Goal: Find specific page/section: Find specific page/section

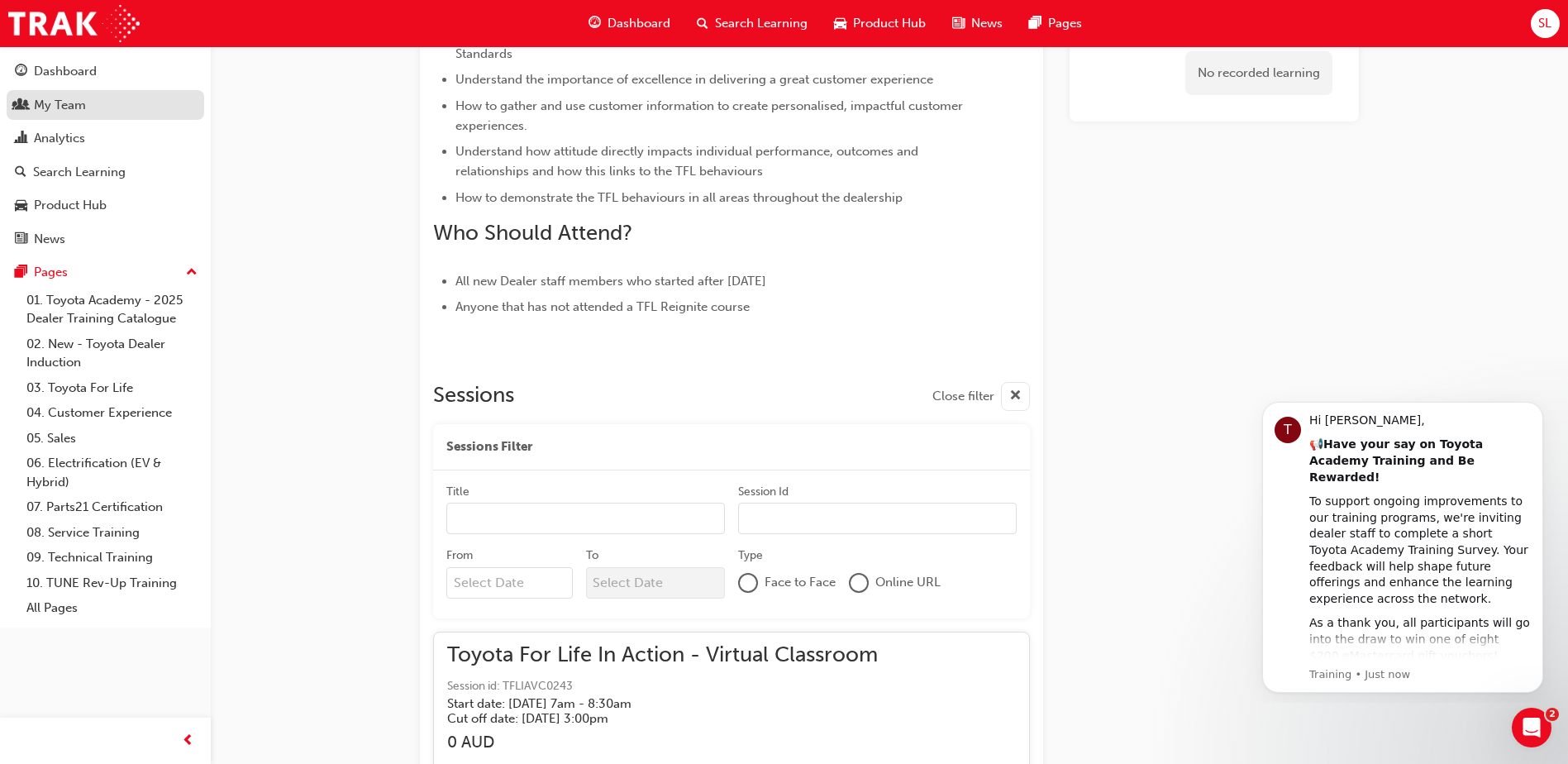
click at [41, 103] on div "My Team" at bounding box center [59, 105] width 52 height 19
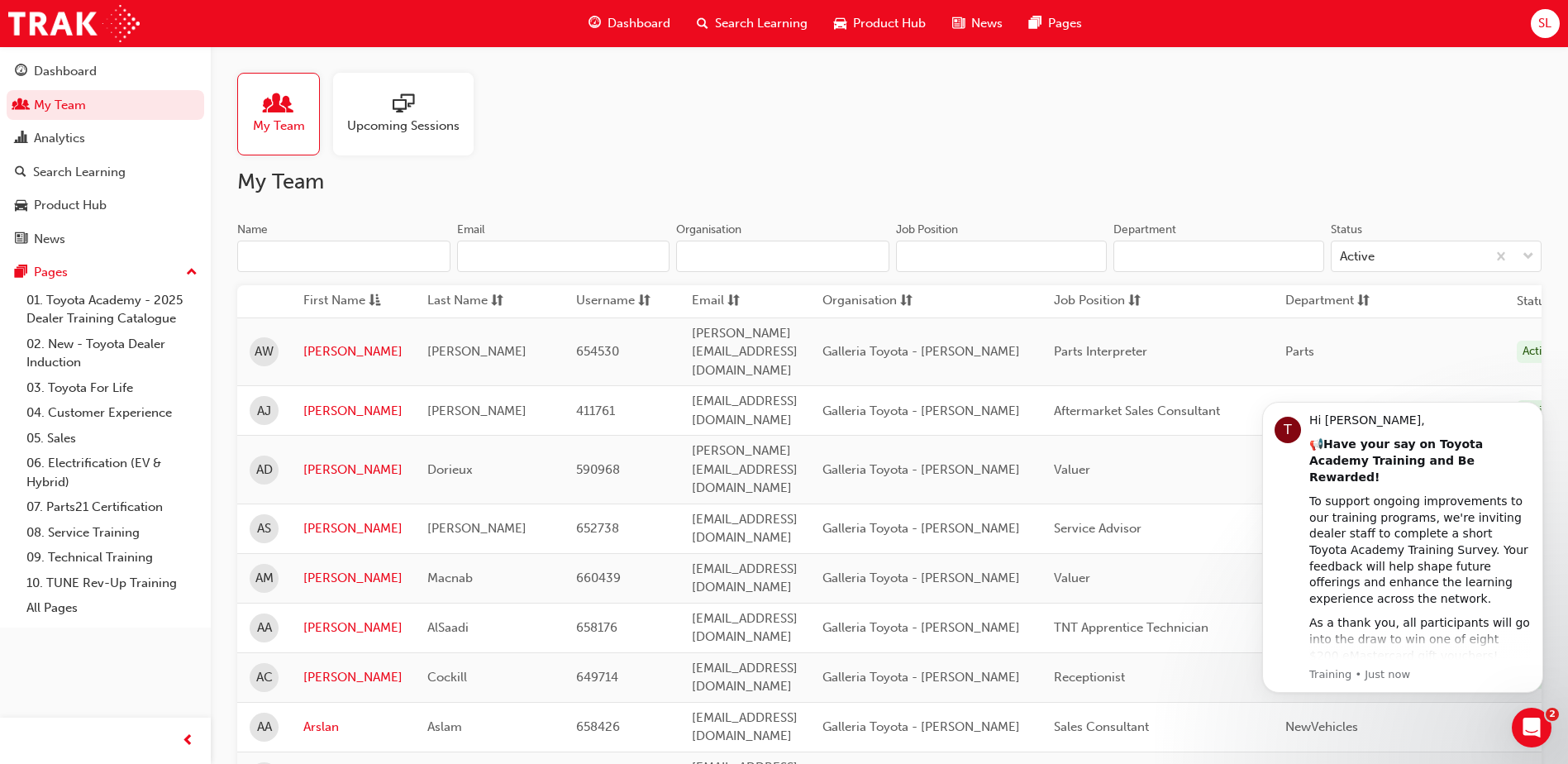
click at [286, 257] on input "Name" at bounding box center [344, 256] width 214 height 31
click at [392, 254] on input "Name" at bounding box center [344, 256] width 214 height 31
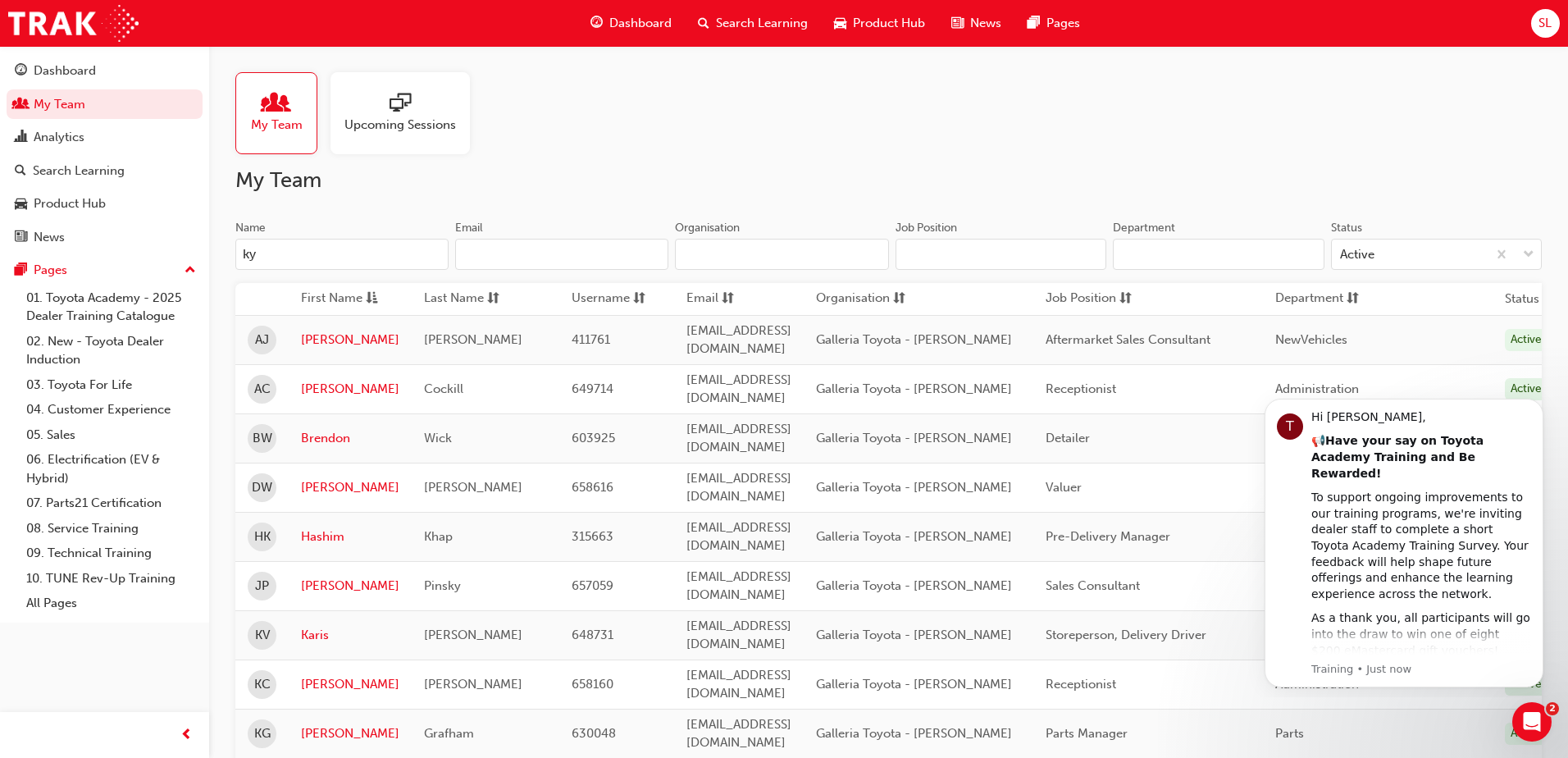
type input "k"
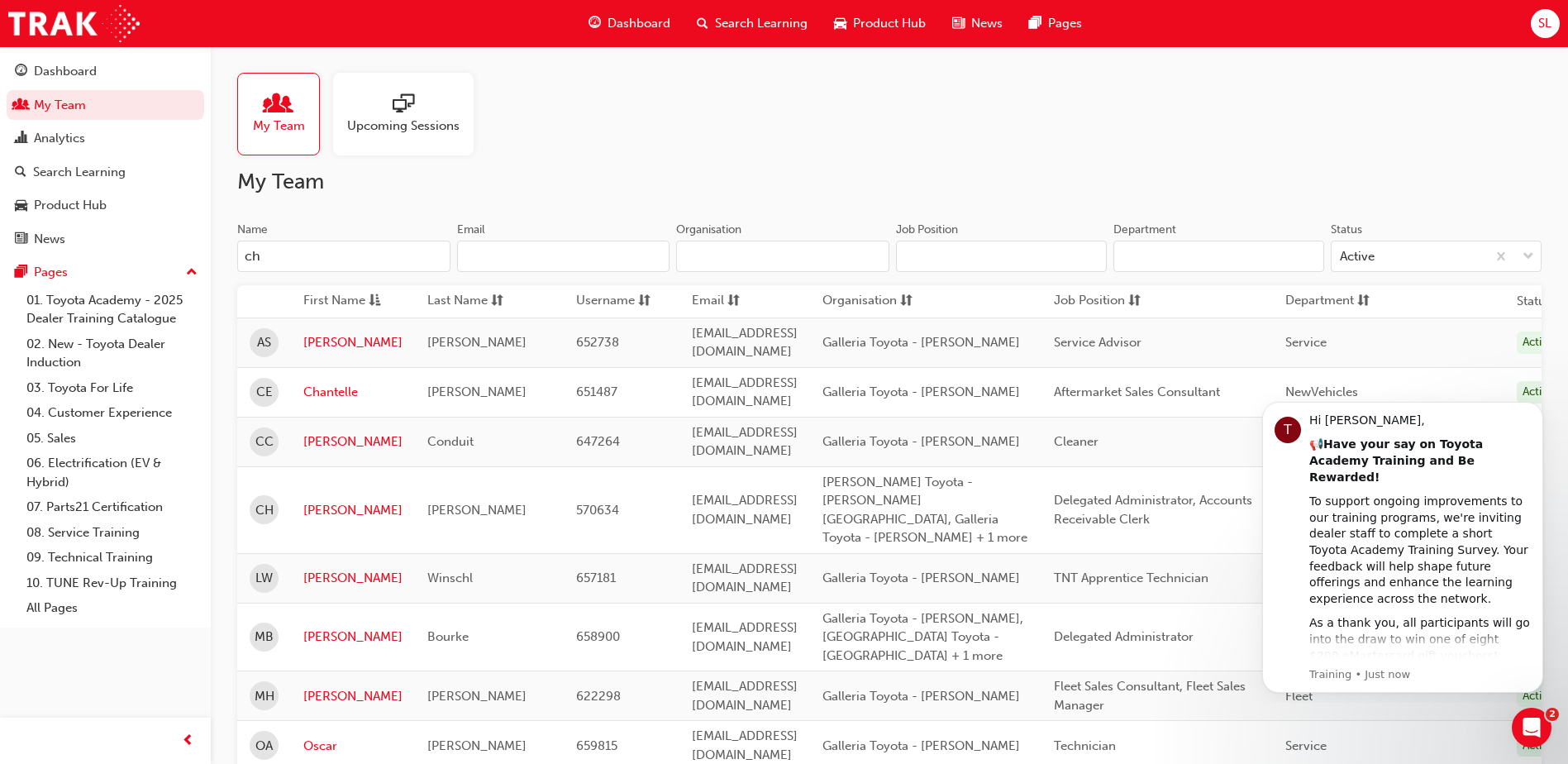
type input "c"
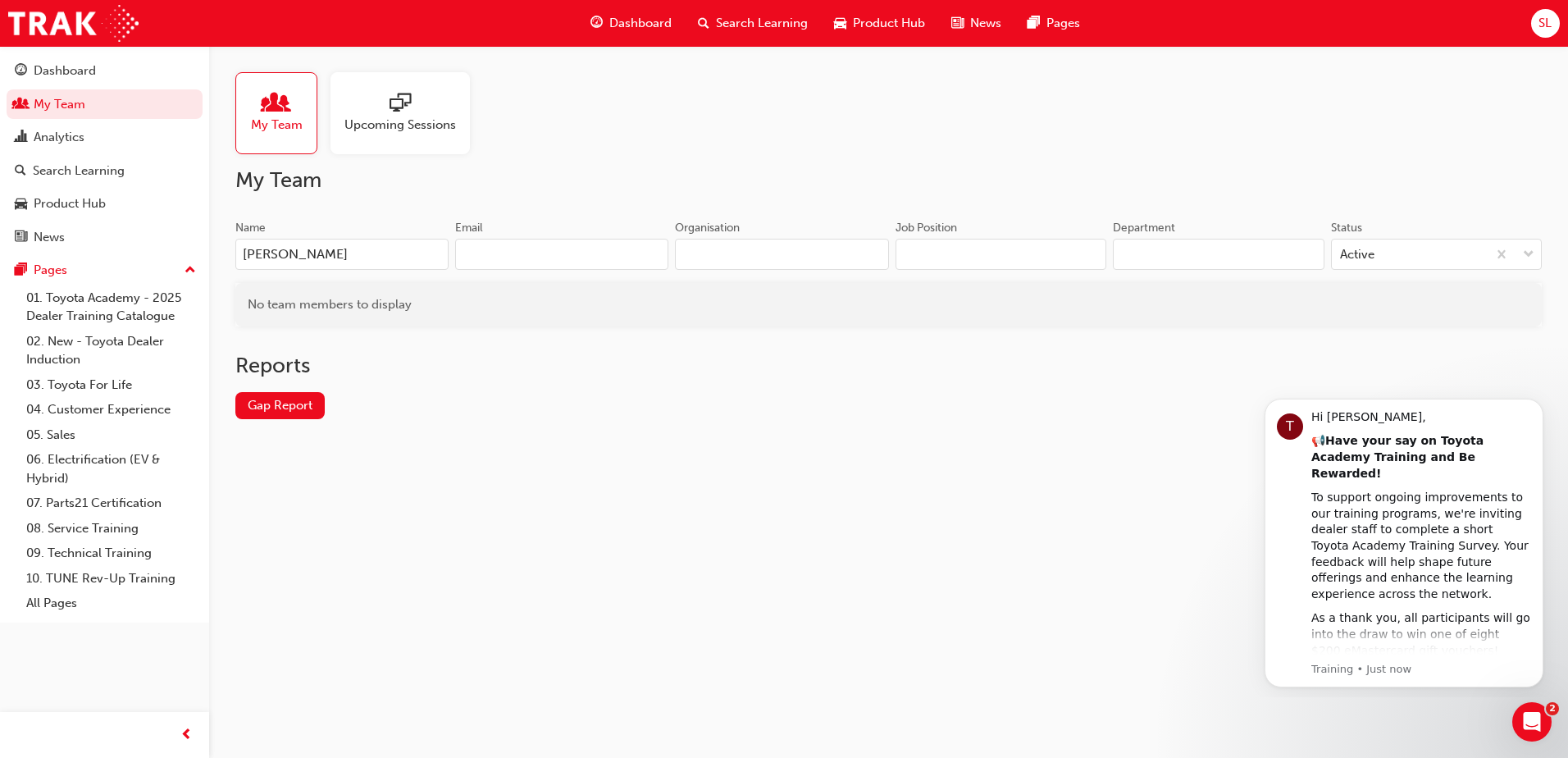
type input "[PERSON_NAME]"
